Goal: Task Accomplishment & Management: Use online tool/utility

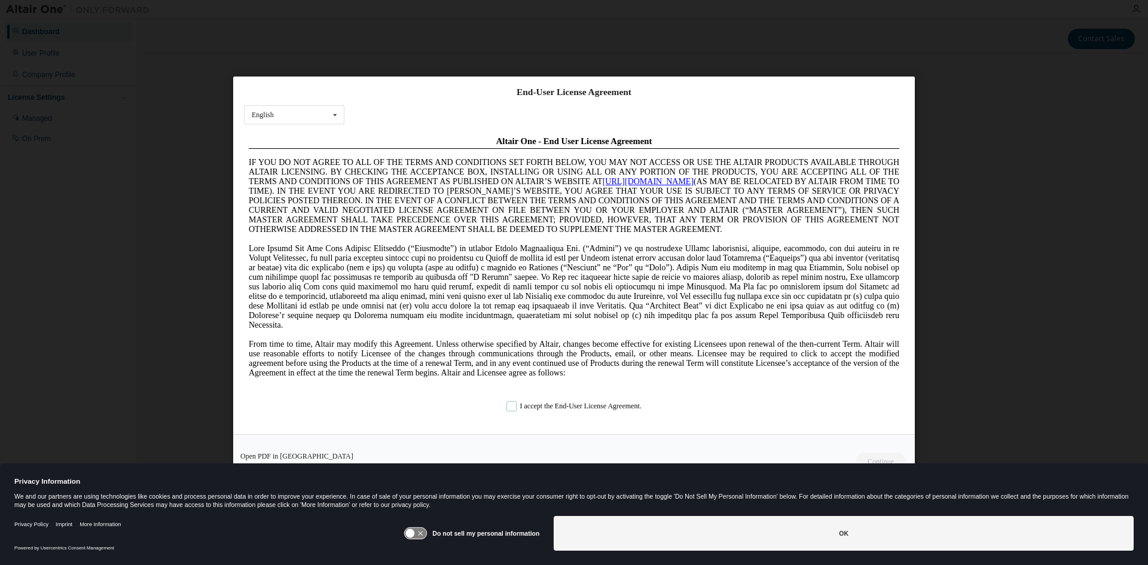
click at [518, 403] on label "I accept the End-User License Agreement." at bounding box center [573, 406] width 135 height 10
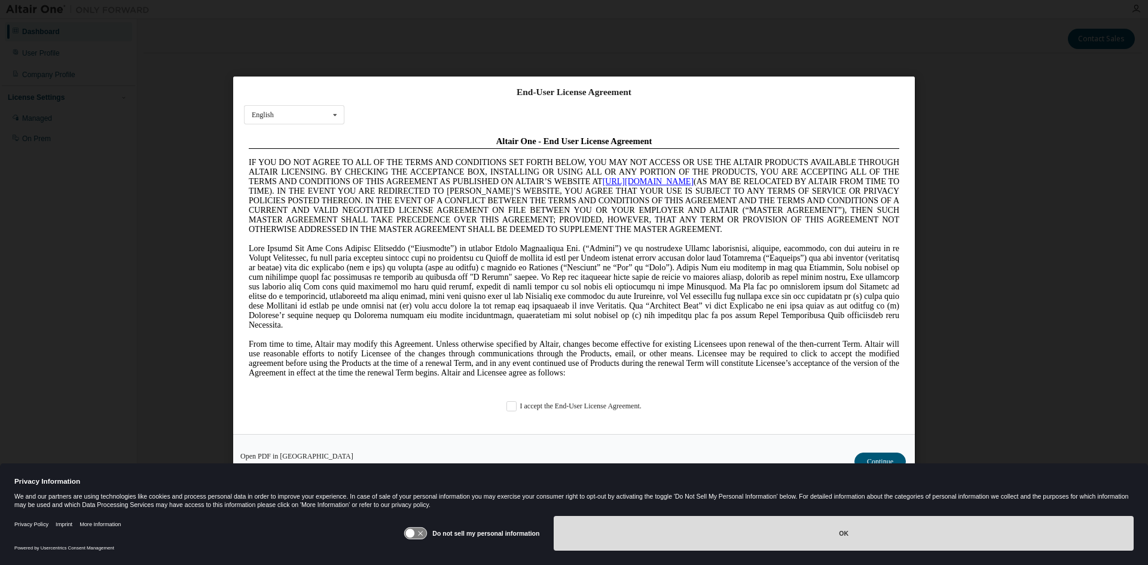
click at [860, 532] on button "OK" at bounding box center [844, 533] width 580 height 35
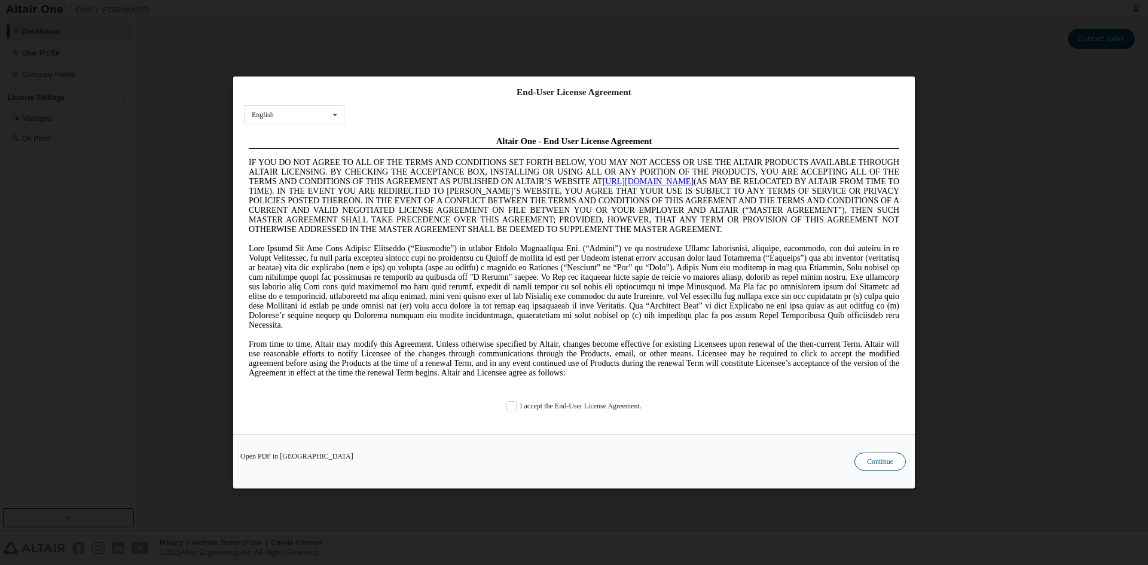
click at [878, 457] on button "Continue" at bounding box center [879, 462] width 51 height 18
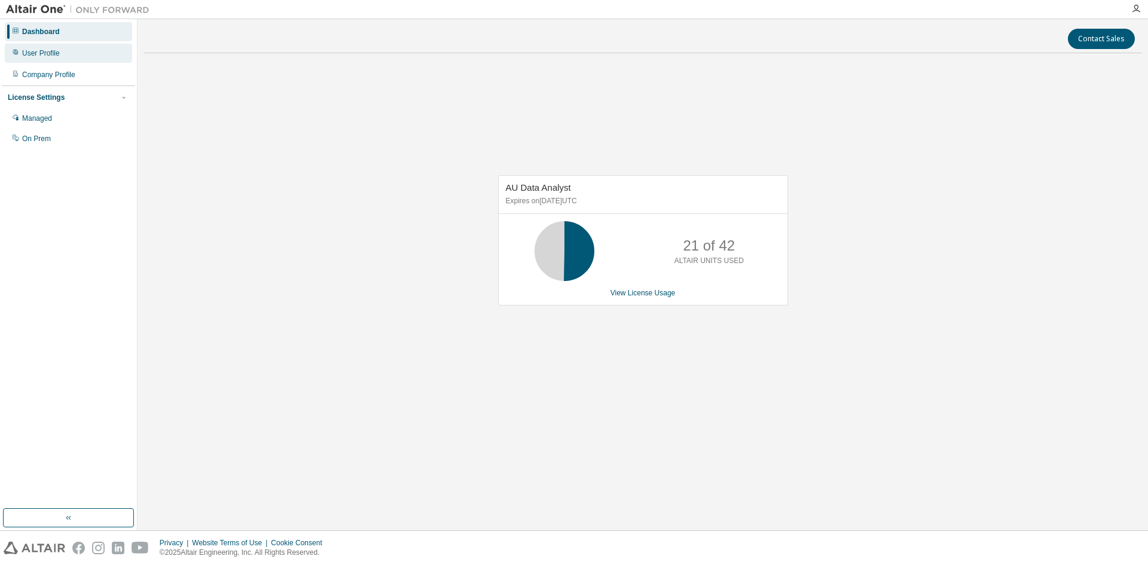
click at [51, 56] on div "User Profile" at bounding box center [41, 53] width 38 height 10
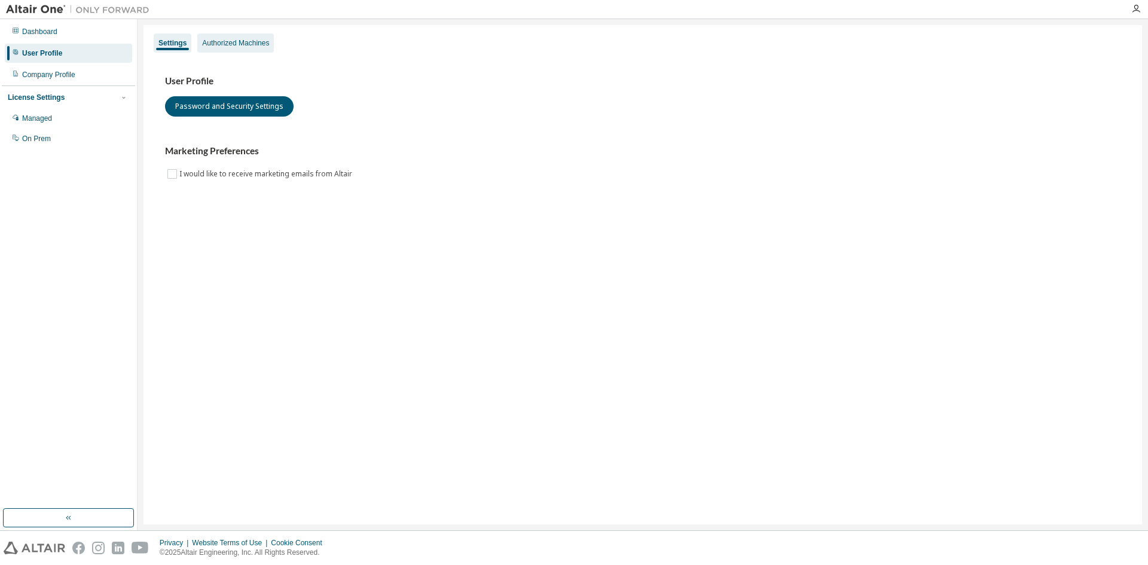
click at [219, 47] on div "Authorized Machines" at bounding box center [235, 43] width 67 height 10
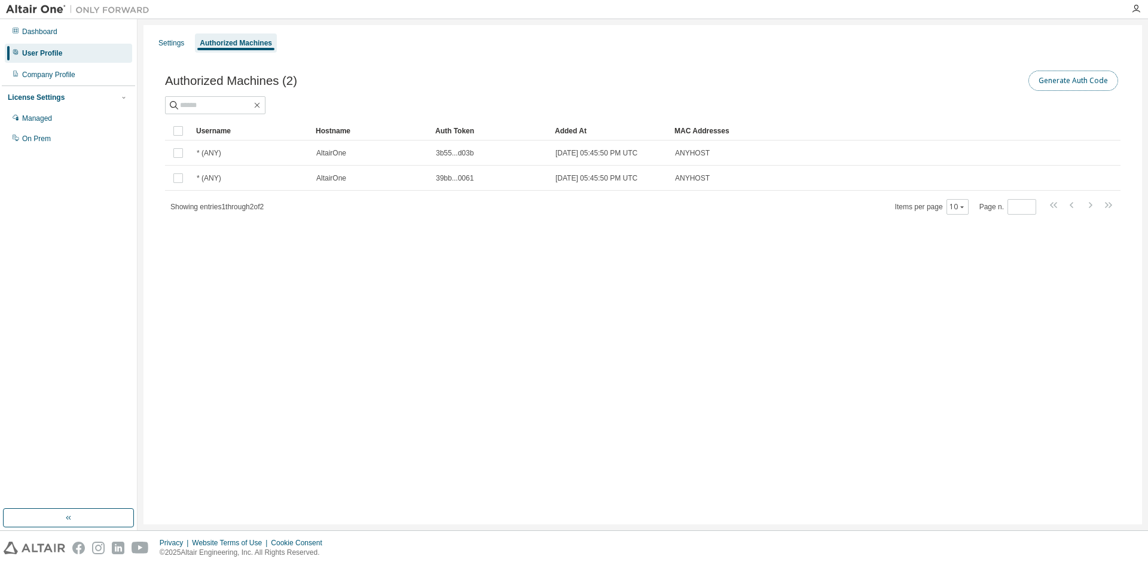
click at [1073, 83] on button "Generate Auth Code" at bounding box center [1073, 81] width 90 height 20
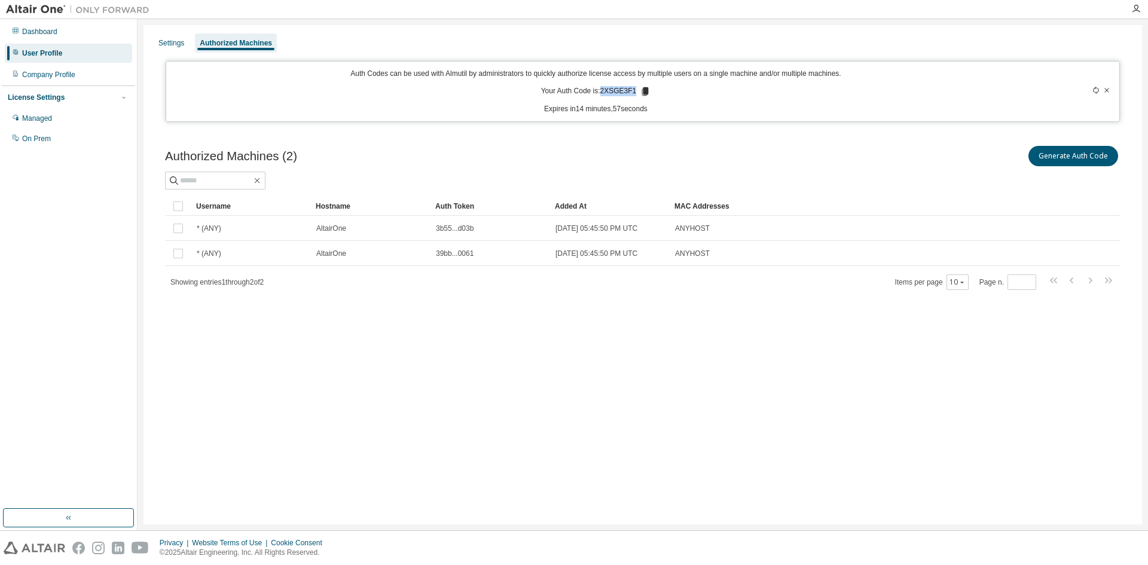
drag, startPoint x: 602, startPoint y: 89, endPoint x: 633, endPoint y: 90, distance: 31.1
click at [633, 90] on p "Your Auth Code is: 2XSGE3F1" at bounding box center [596, 91] width 110 height 11
copy p "2XSGE3F1"
